Goal: Information Seeking & Learning: Learn about a topic

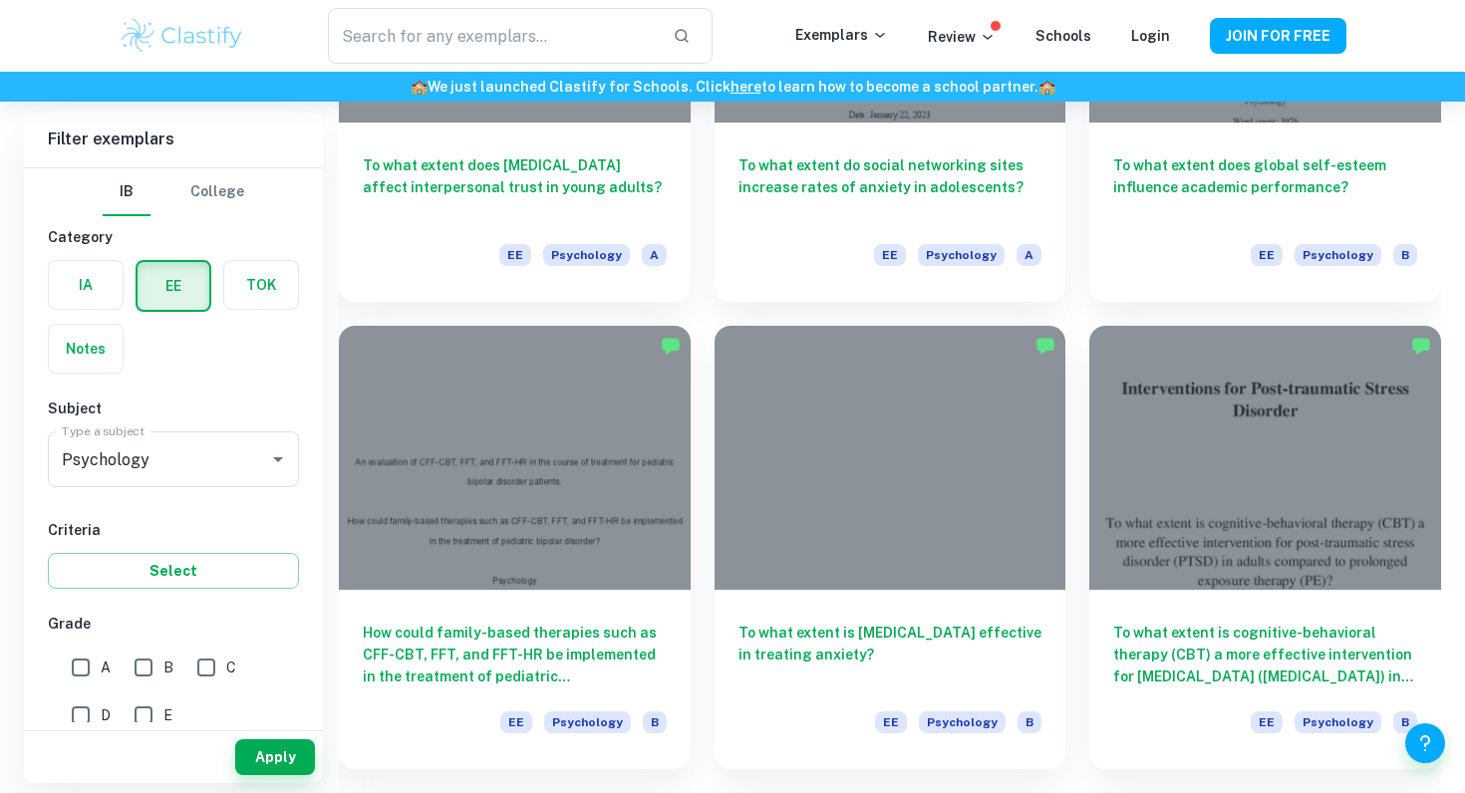
scroll to position [2266, 0]
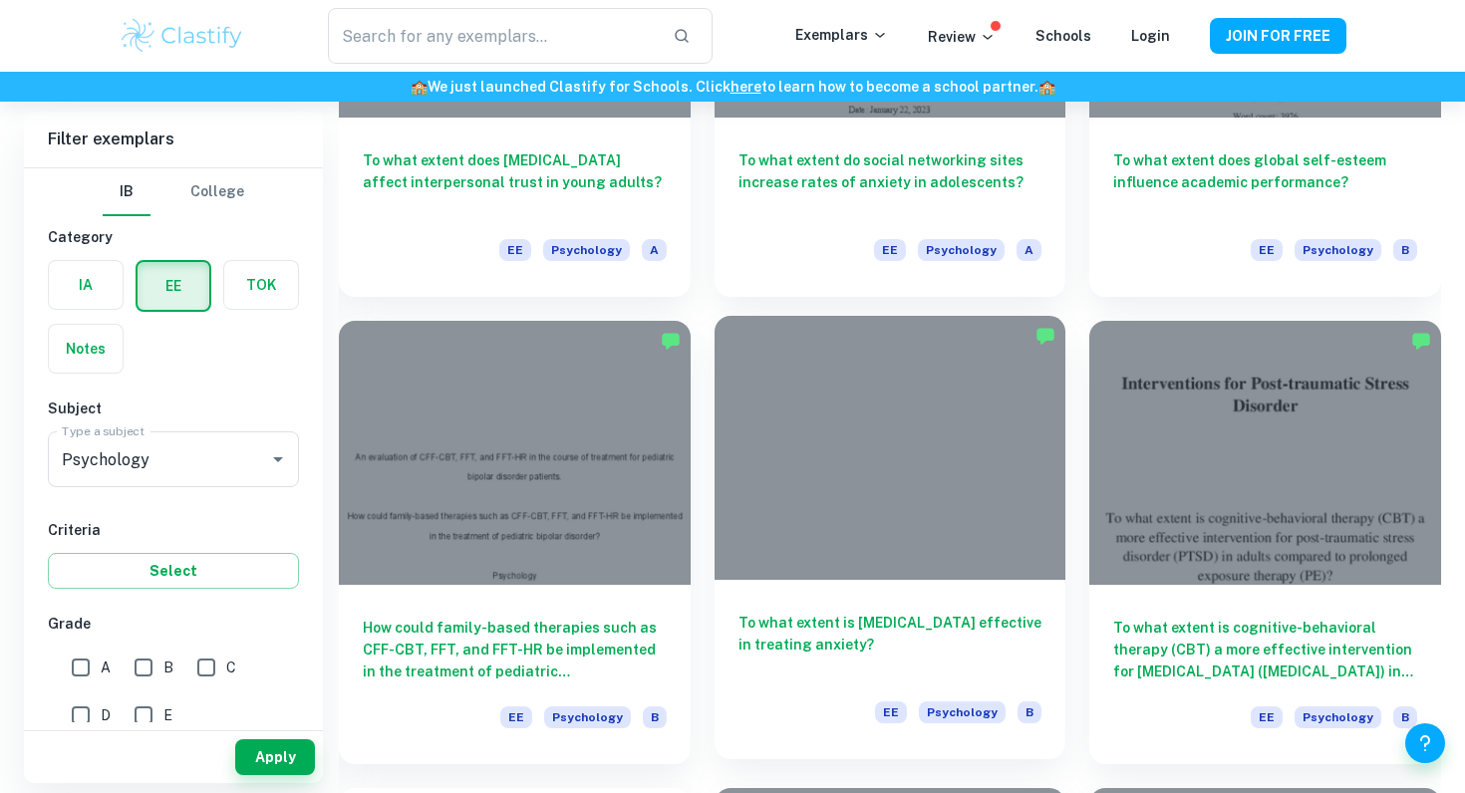
click at [777, 647] on h6 "To what extent is [MEDICAL_DATA] effective in treating anxiety?" at bounding box center [891, 645] width 304 height 66
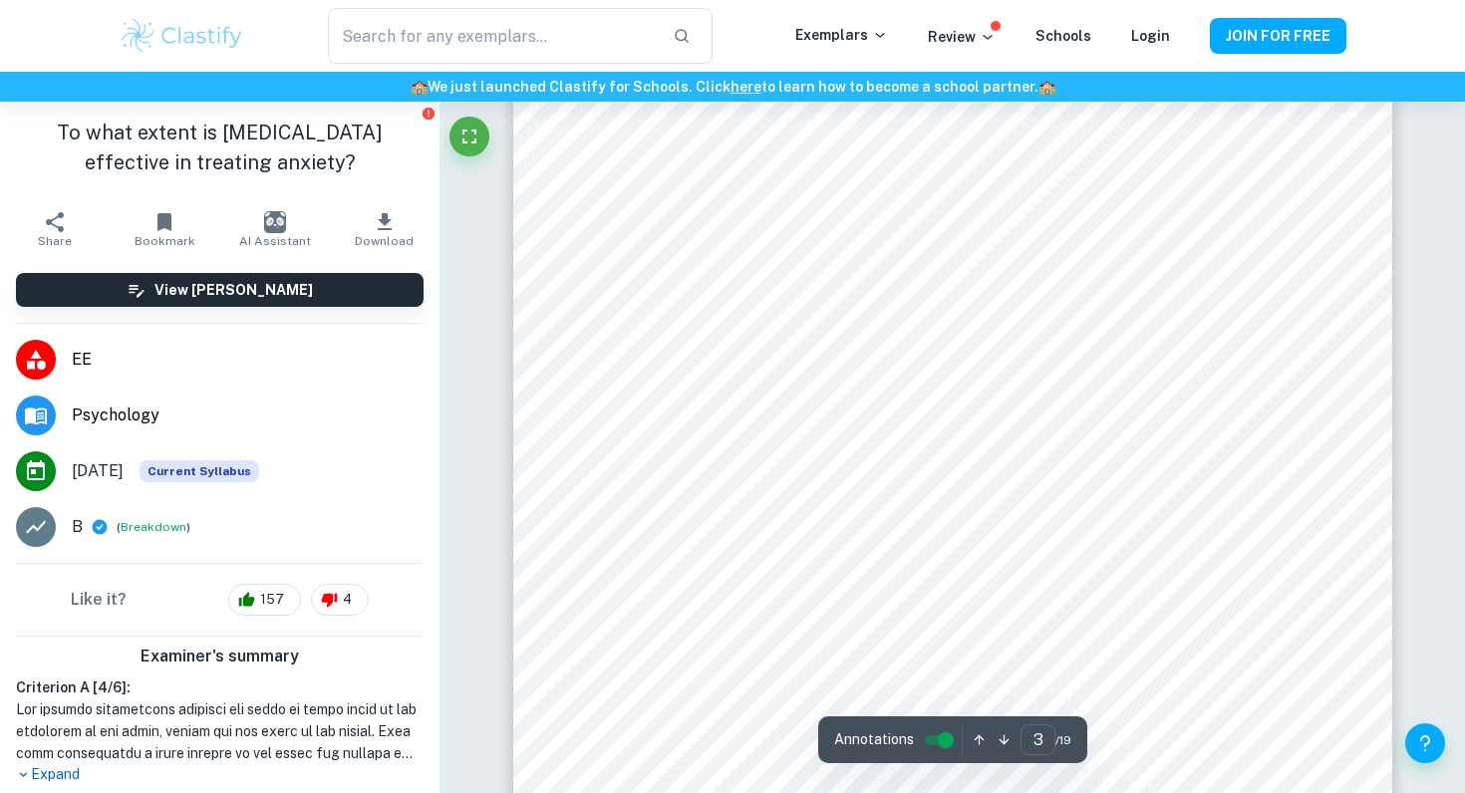
scroll to position [2701, 0]
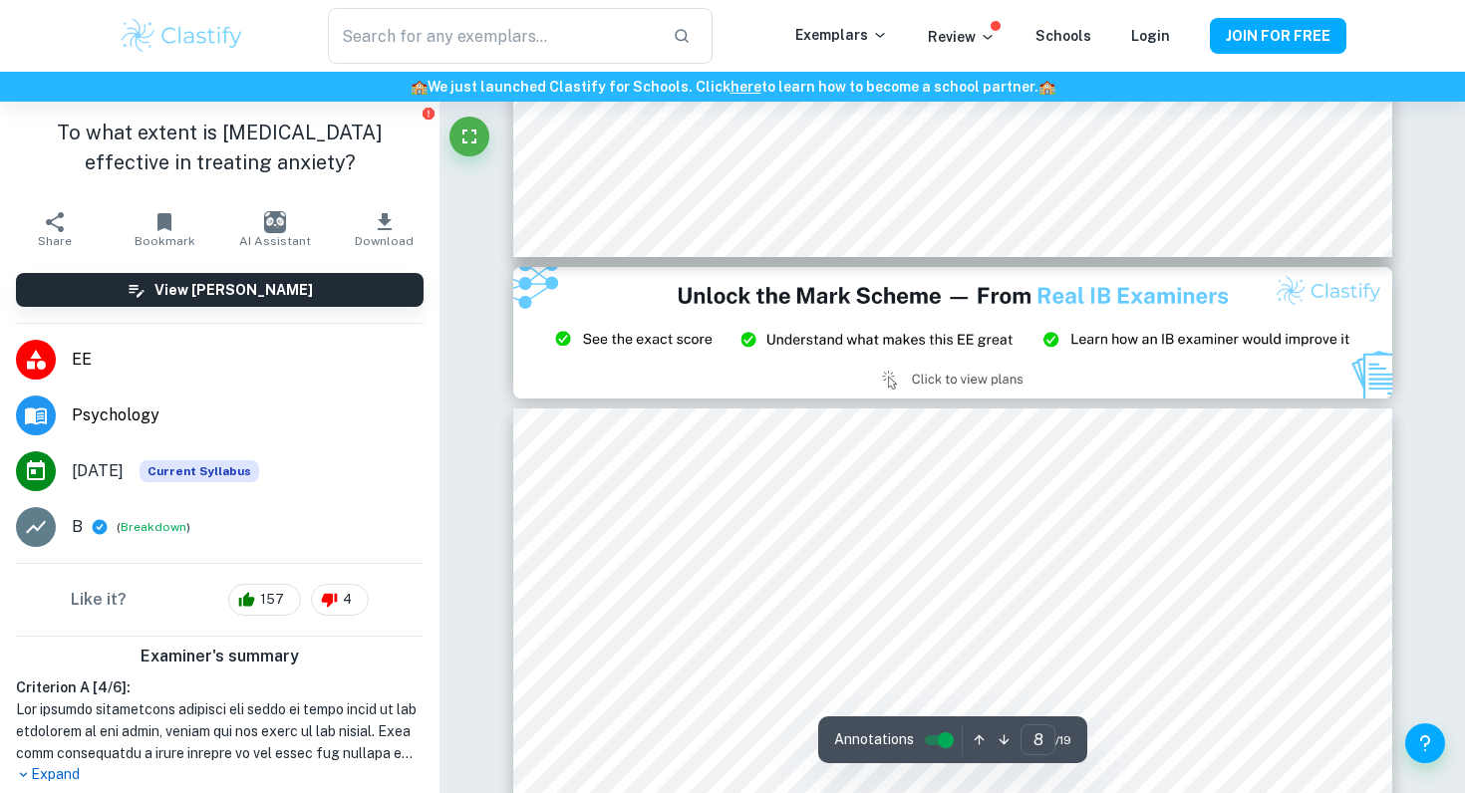
type input "9"
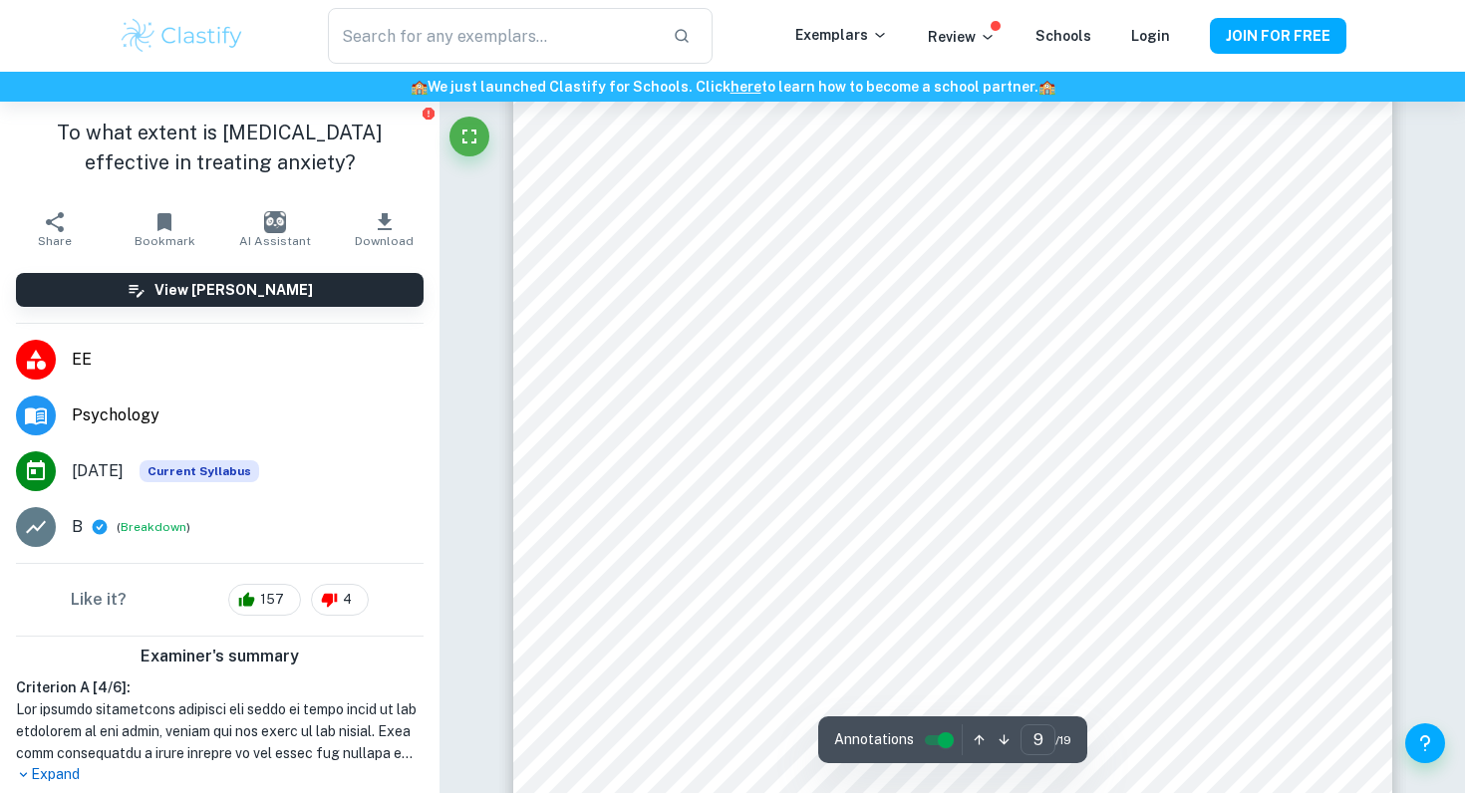
scroll to position [9726, 0]
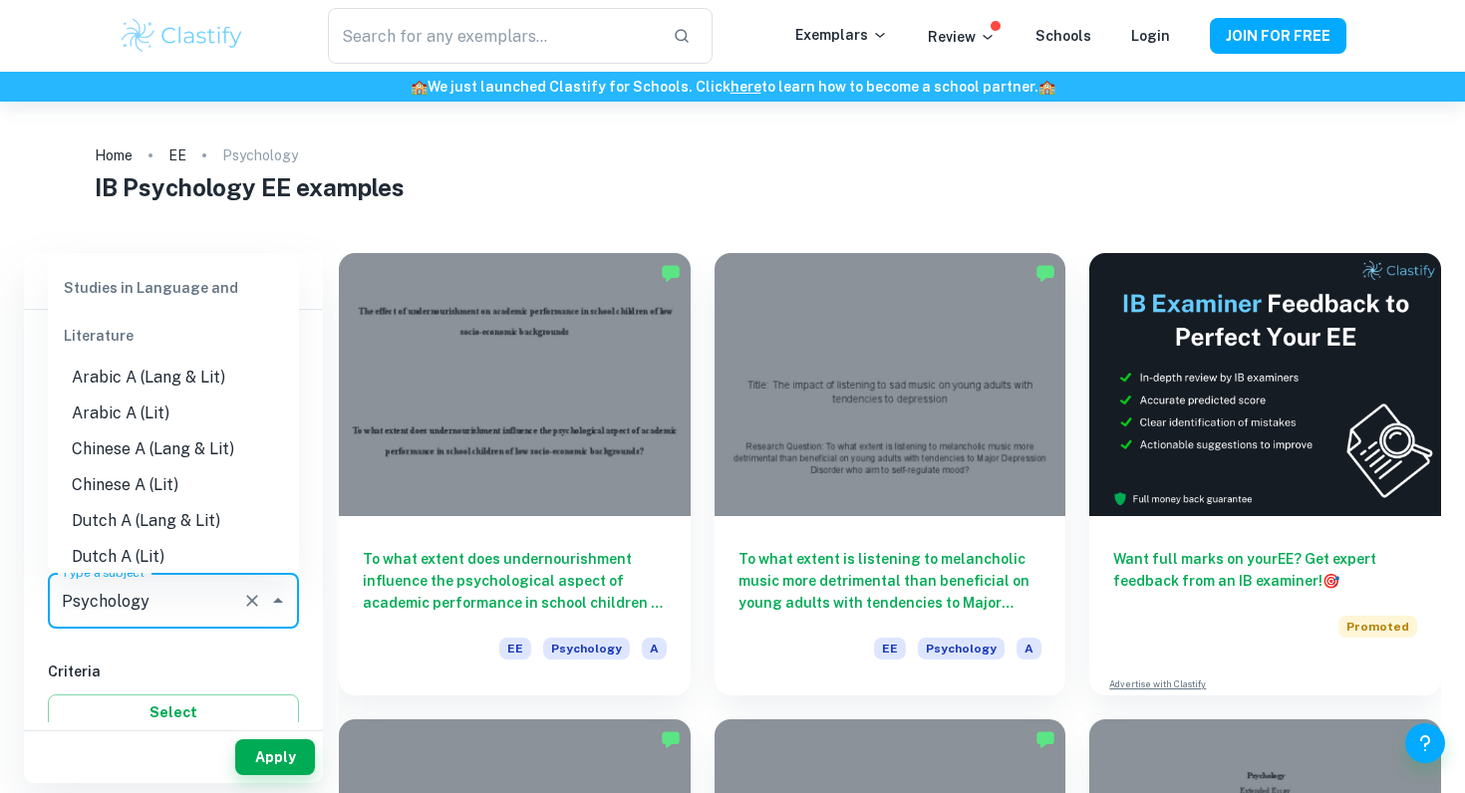
click at [190, 598] on input "Psychology" at bounding box center [145, 601] width 177 height 38
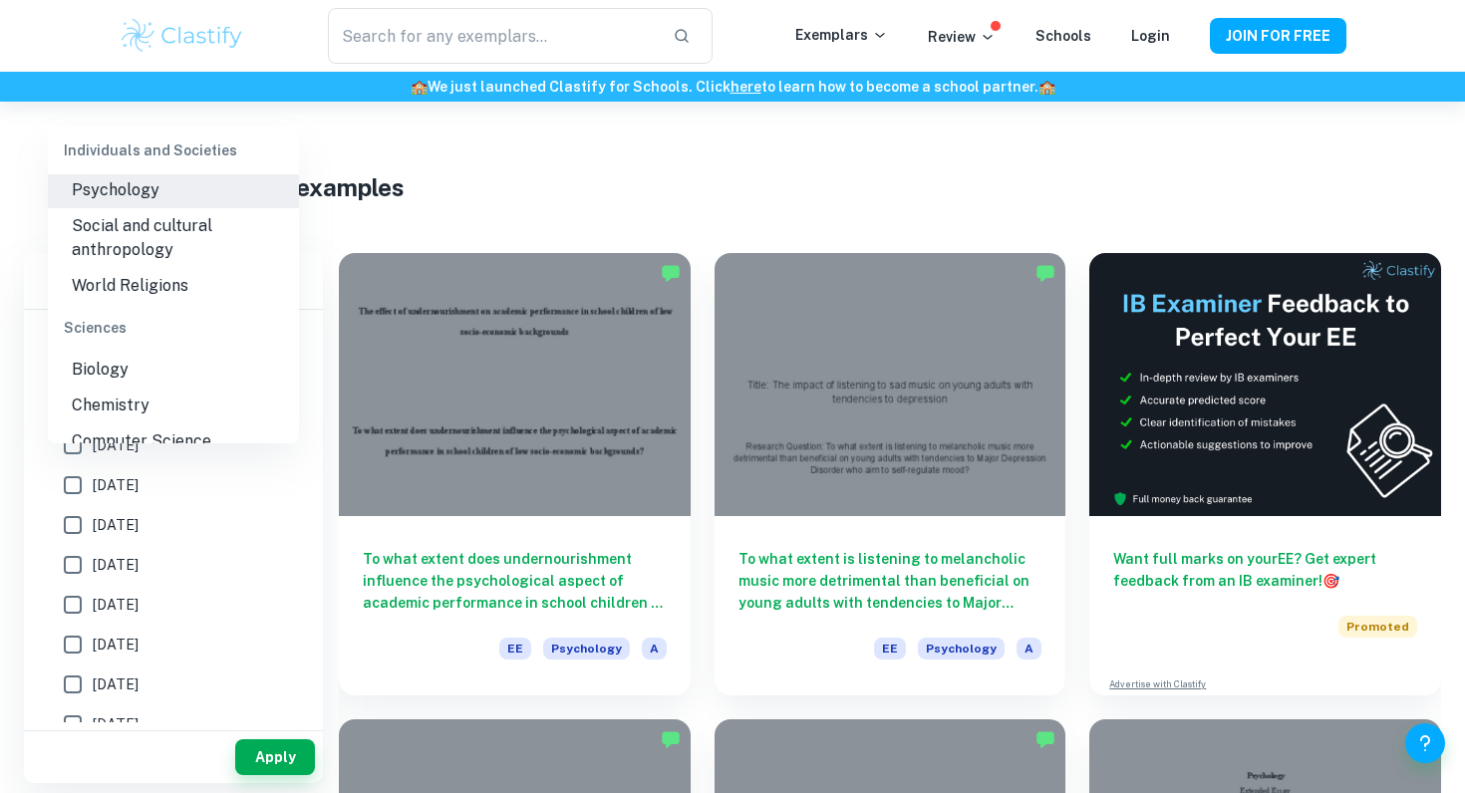
scroll to position [2094, 0]
click at [145, 371] on li "Biology" at bounding box center [173, 367] width 251 height 36
type input "Biology"
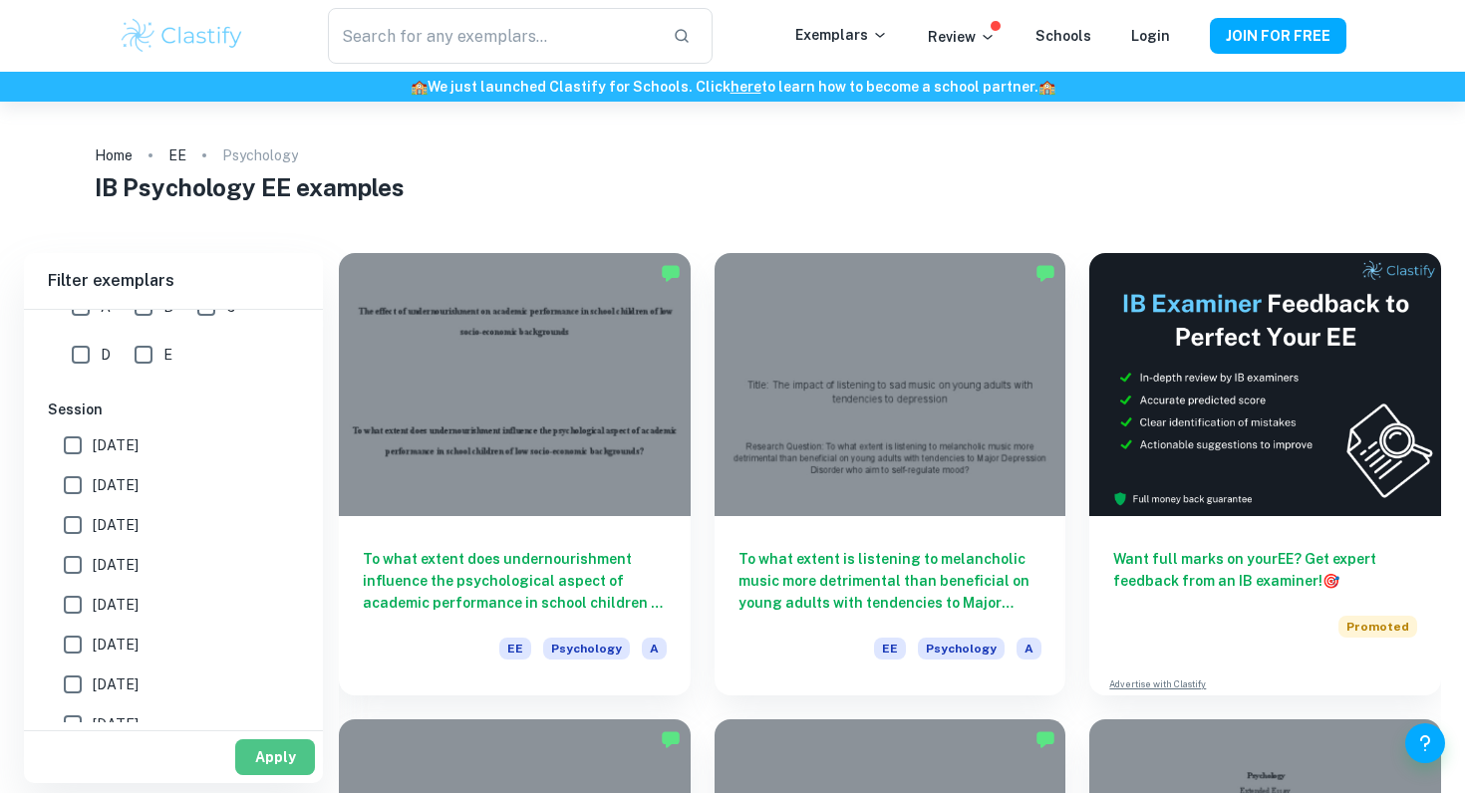
click at [292, 748] on button "Apply" at bounding box center [275, 758] width 80 height 36
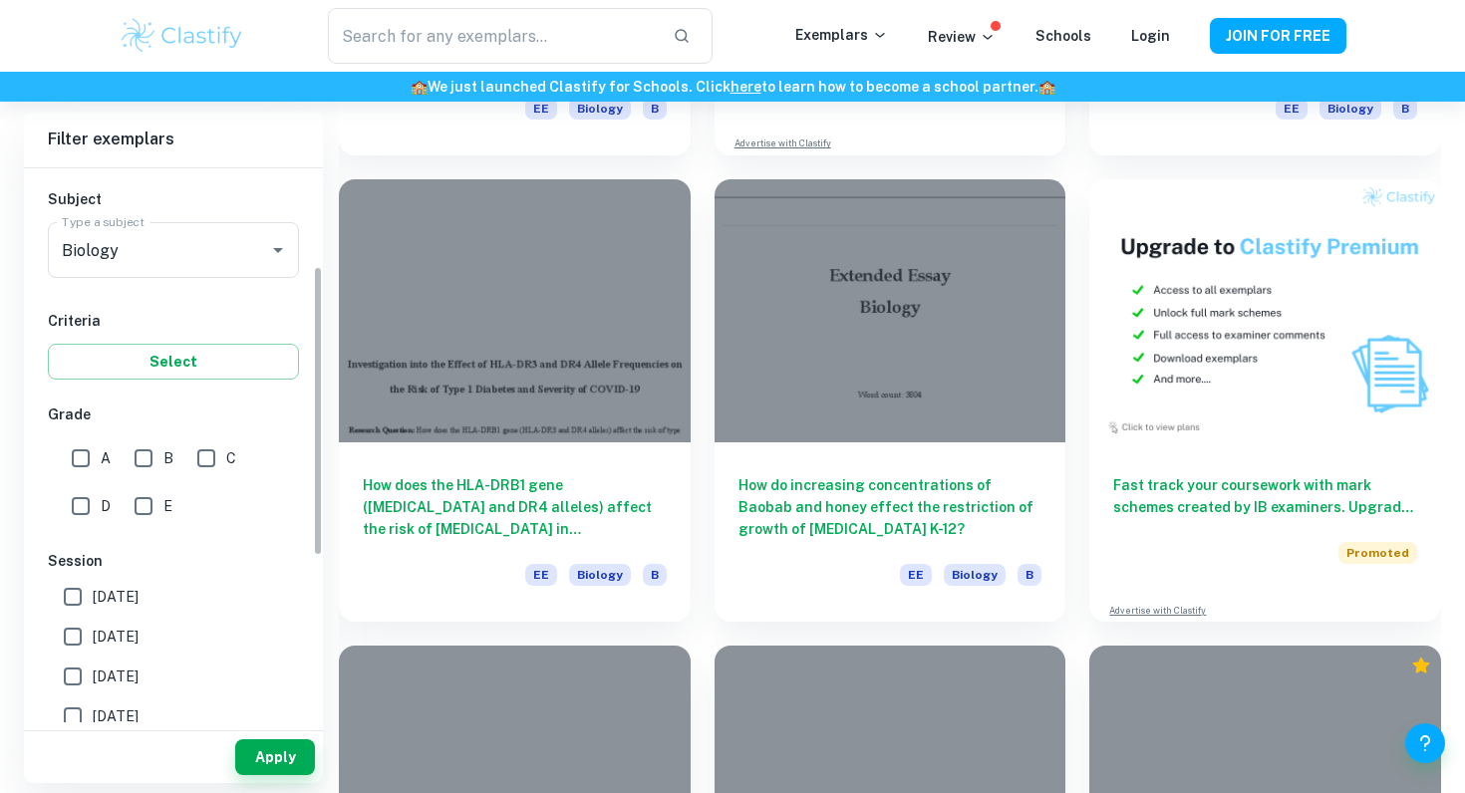
scroll to position [185, 0]
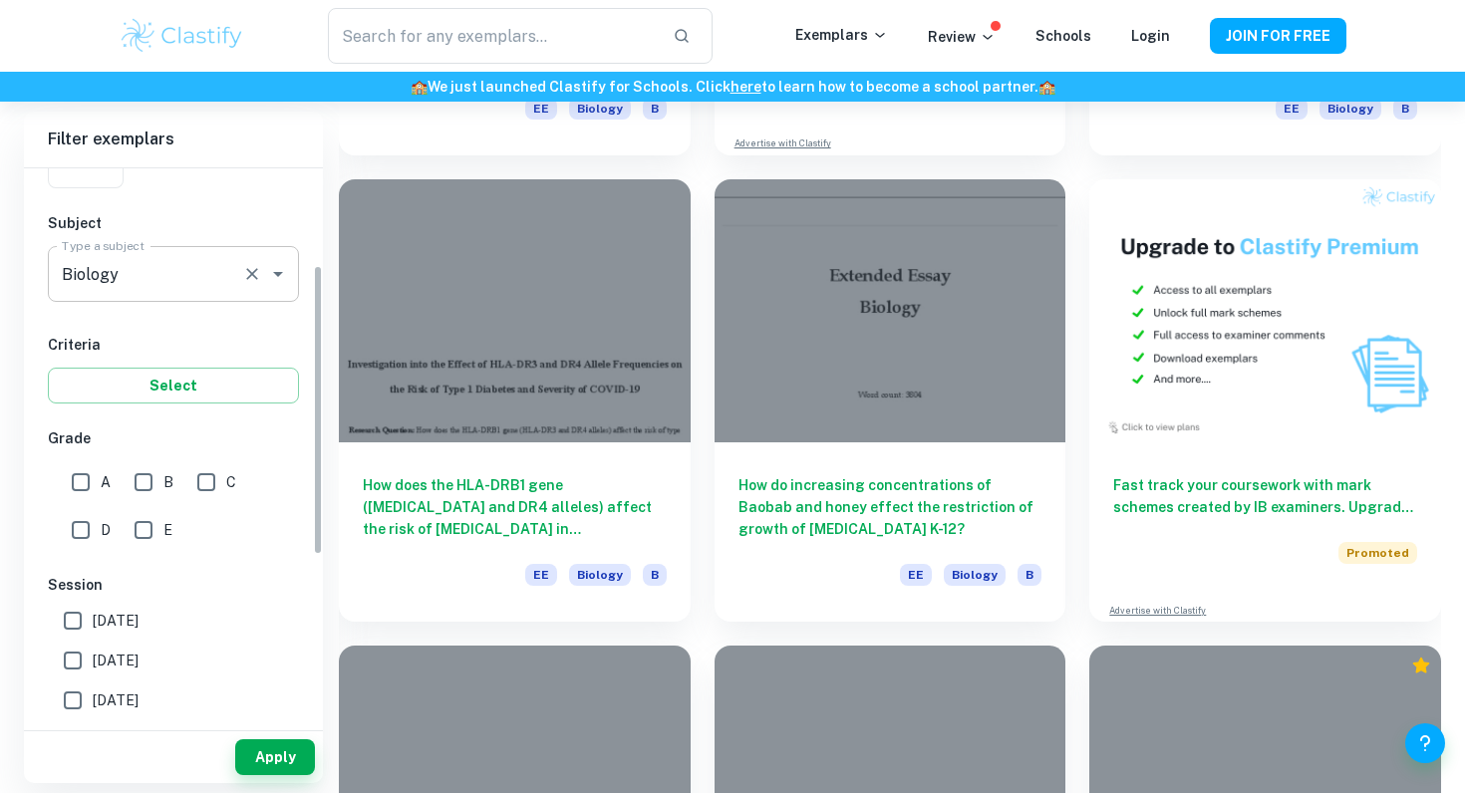
click at [270, 278] on icon "Open" at bounding box center [278, 274] width 24 height 24
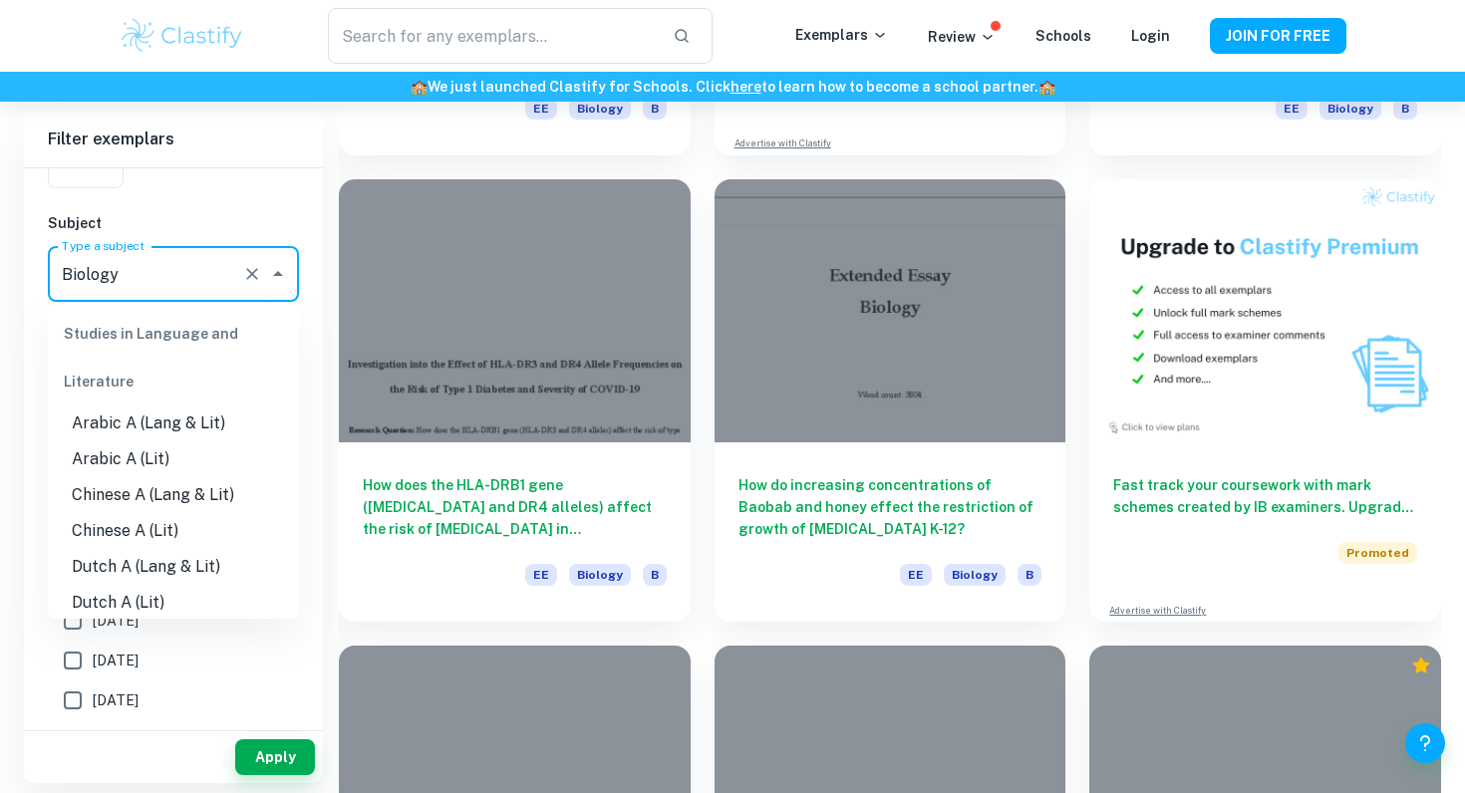
scroll to position [2035, 0]
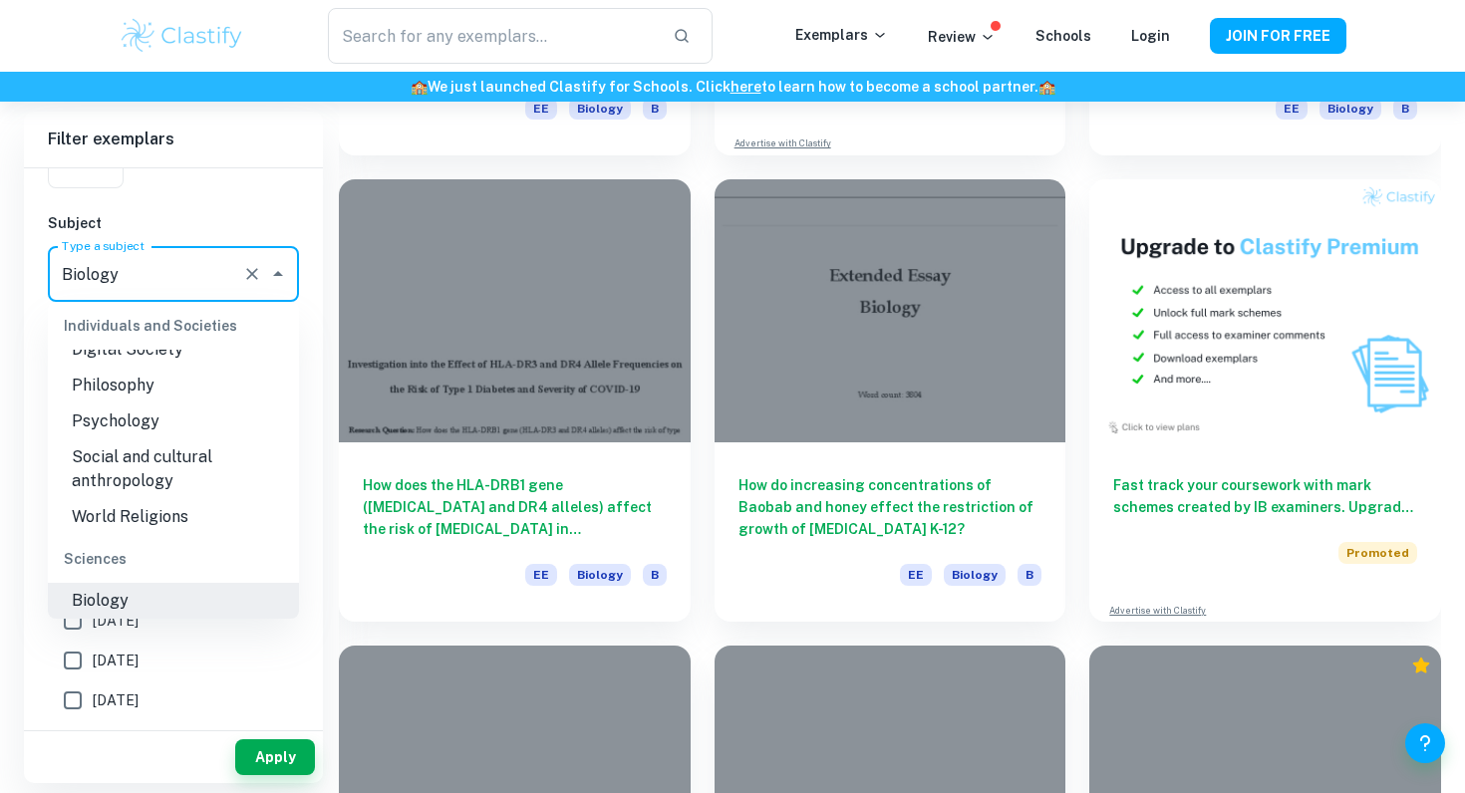
click at [251, 275] on icon "Clear" at bounding box center [252, 274] width 12 height 12
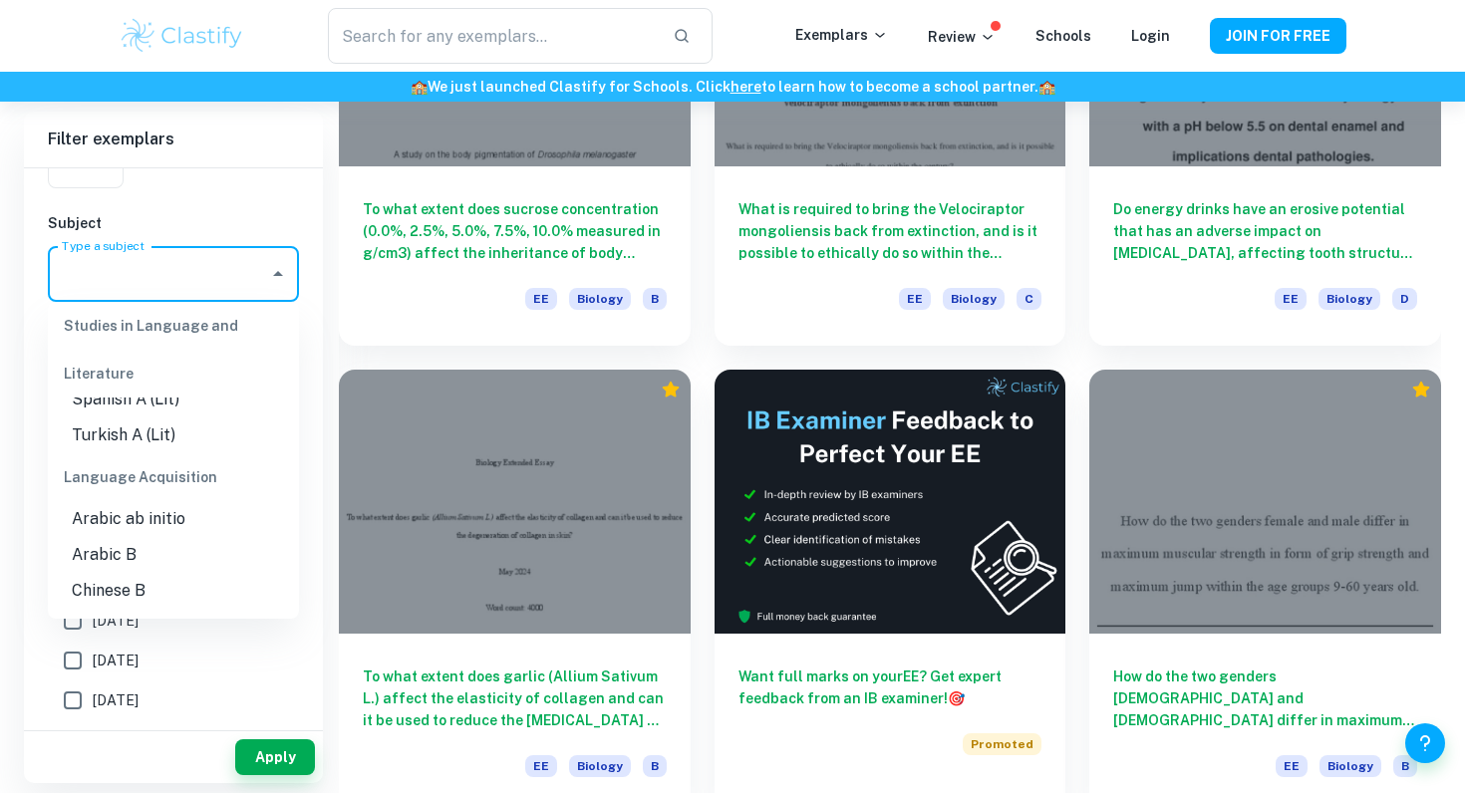
scroll to position [0, 0]
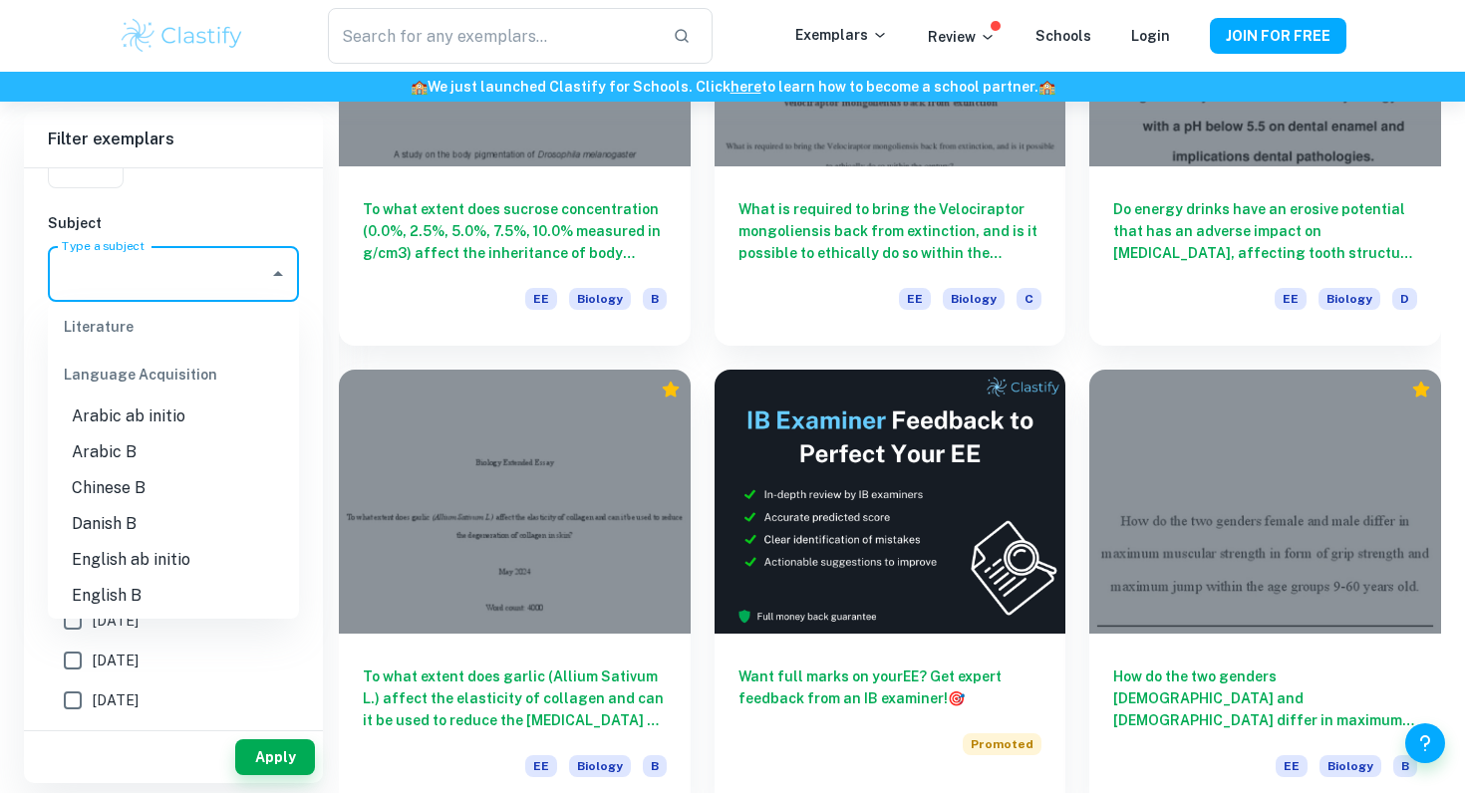
click at [136, 483] on li "Chinese B" at bounding box center [173, 488] width 251 height 36
type input "Chinese B"
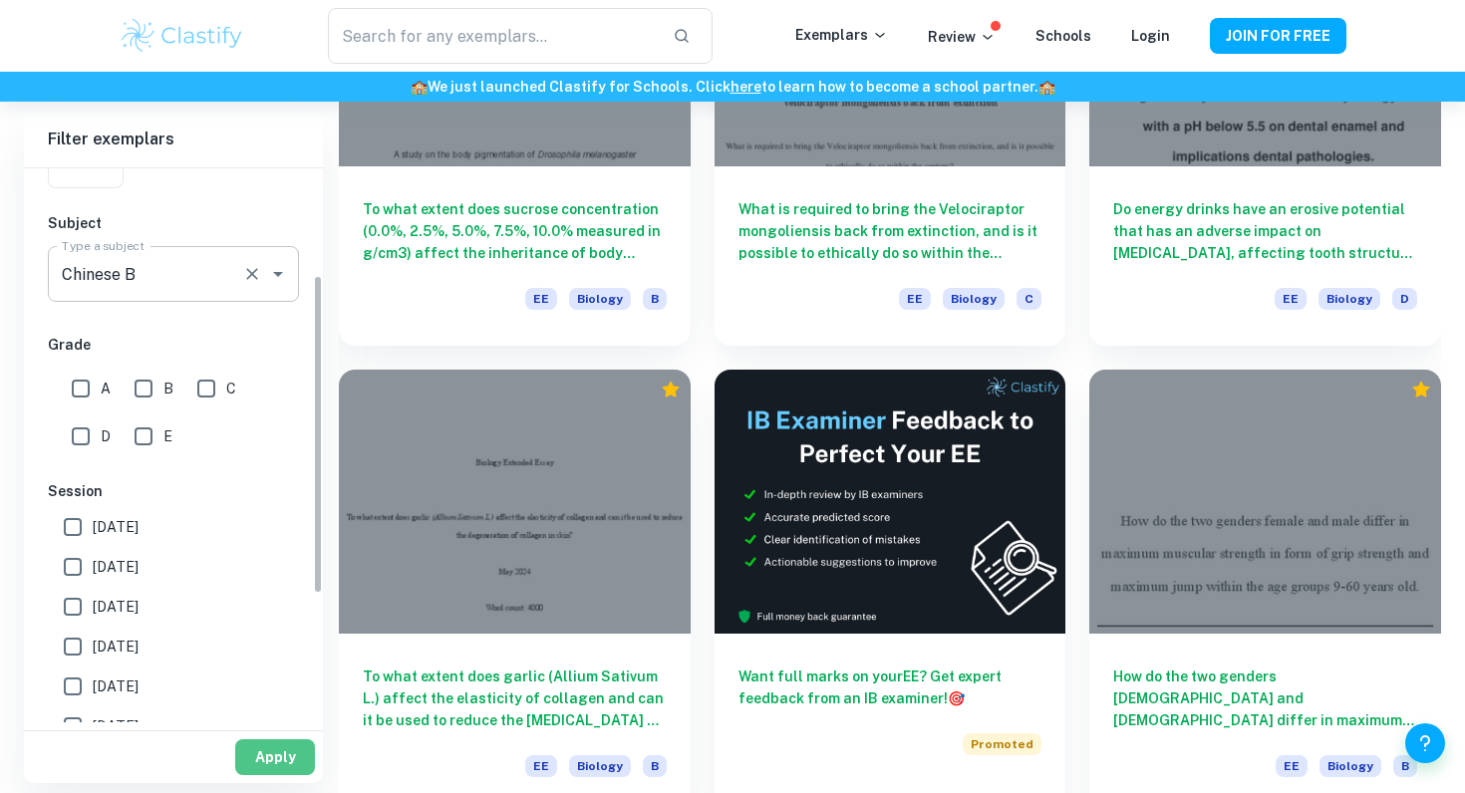
click at [267, 749] on button "Apply" at bounding box center [275, 758] width 80 height 36
